Goal: Transaction & Acquisition: Purchase product/service

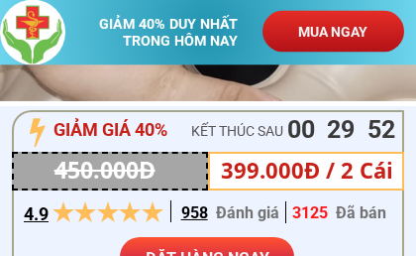
scroll to position [495, 0]
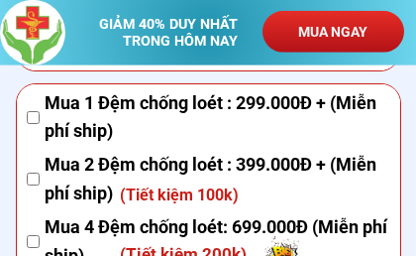
scroll to position [7838, 0]
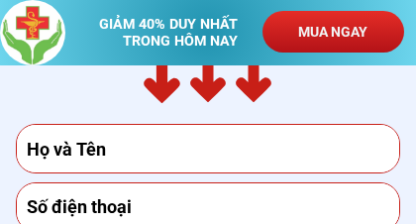
click at [51, 140] on input "text" at bounding box center [209, 149] width 374 height 48
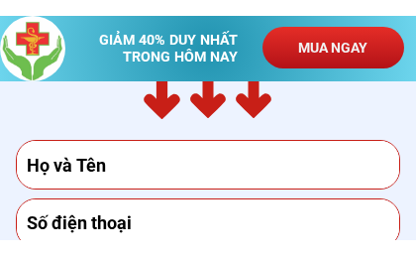
scroll to position [7616, 0]
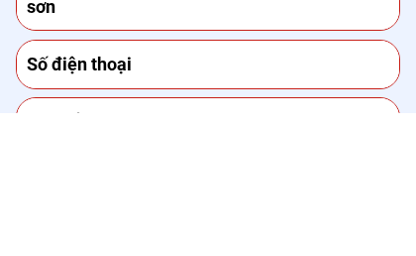
type input "sơn"
click at [293, 184] on input "tel" at bounding box center [209, 208] width 374 height 48
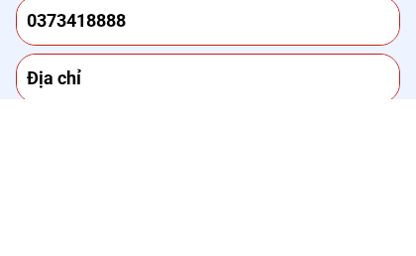
type input "0373418888"
click at [273, 212] on input "text" at bounding box center [209, 236] width 374 height 48
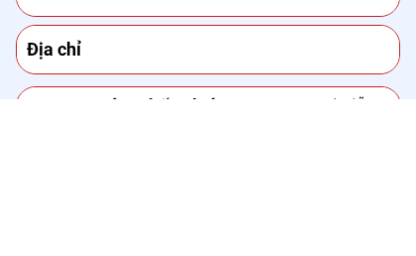
type input "k"
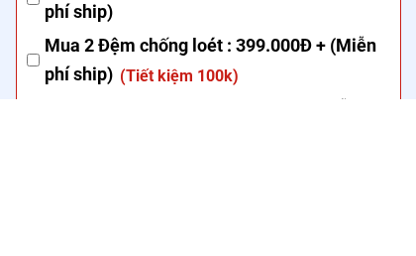
type input "liền kề 23 dự án nhà ở 319 bồ đề"
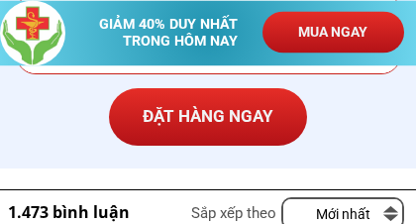
scroll to position [8130, 0]
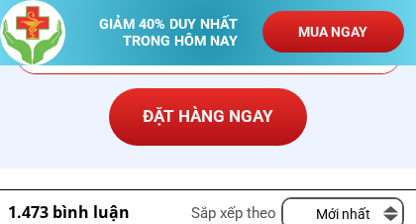
click at [270, 118] on p "ĐẶT HÀNG NGAY" at bounding box center [208, 116] width 198 height 57
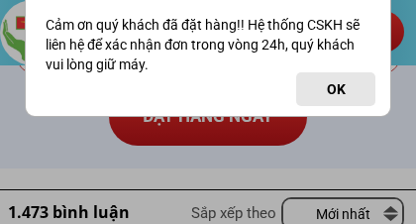
click at [331, 92] on button "OK" at bounding box center [335, 89] width 79 height 34
